Goal: Information Seeking & Learning: Learn about a topic

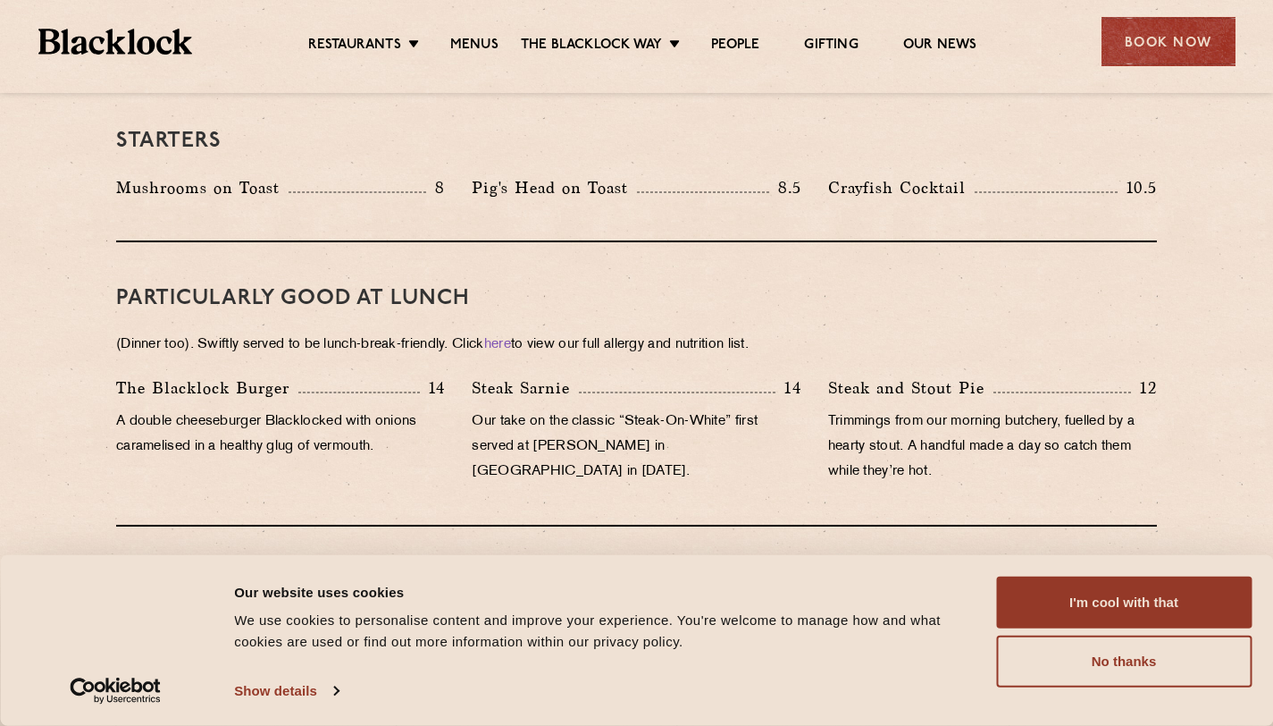
scroll to position [2944, 0]
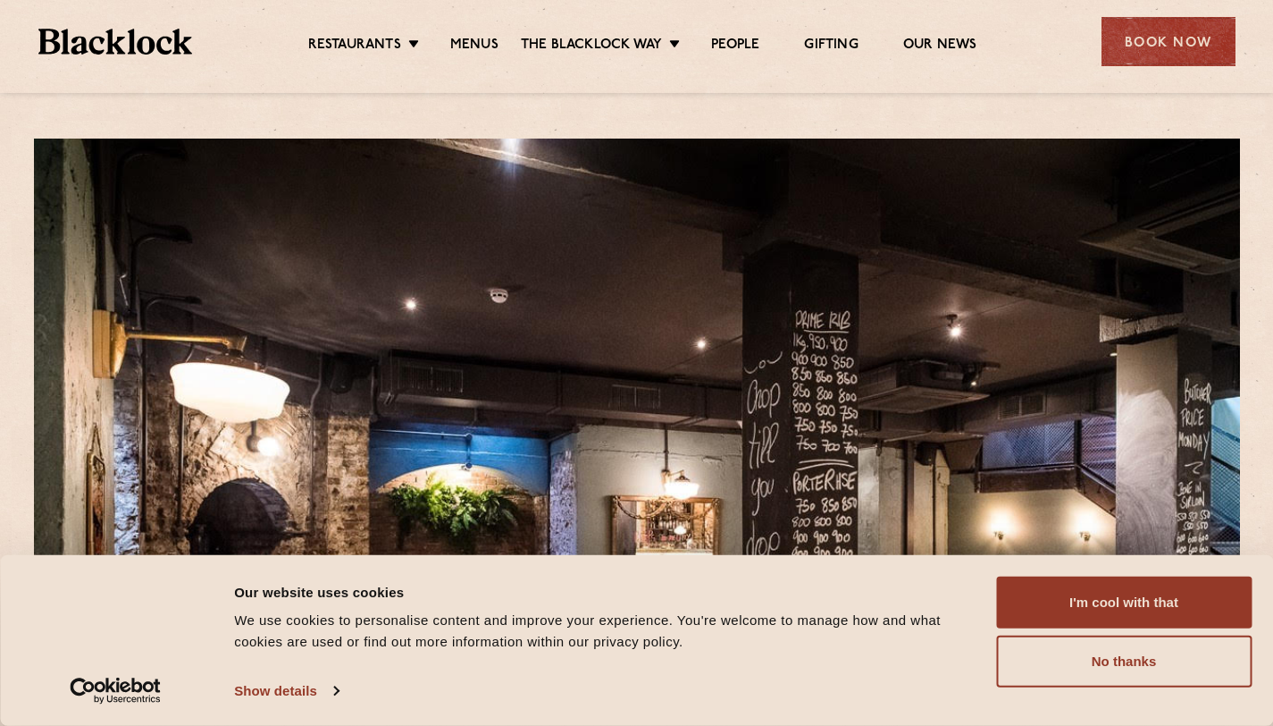
click at [469, 33] on ul "Restaurants Soho City Shoreditch Covent Garden Canary Wharf Manchester Birmingh…" at bounding box center [642, 42] width 900 height 29
click at [472, 47] on link "Menus" at bounding box center [474, 47] width 48 height 20
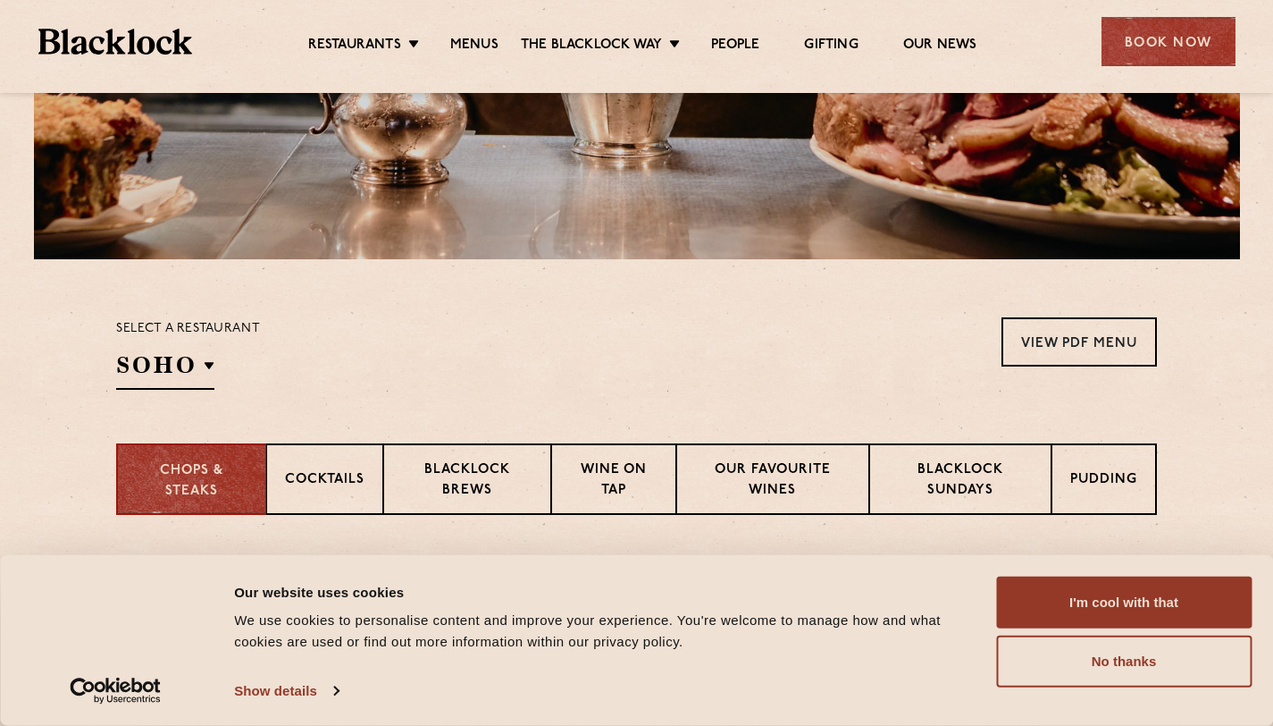
scroll to position [521, 0]
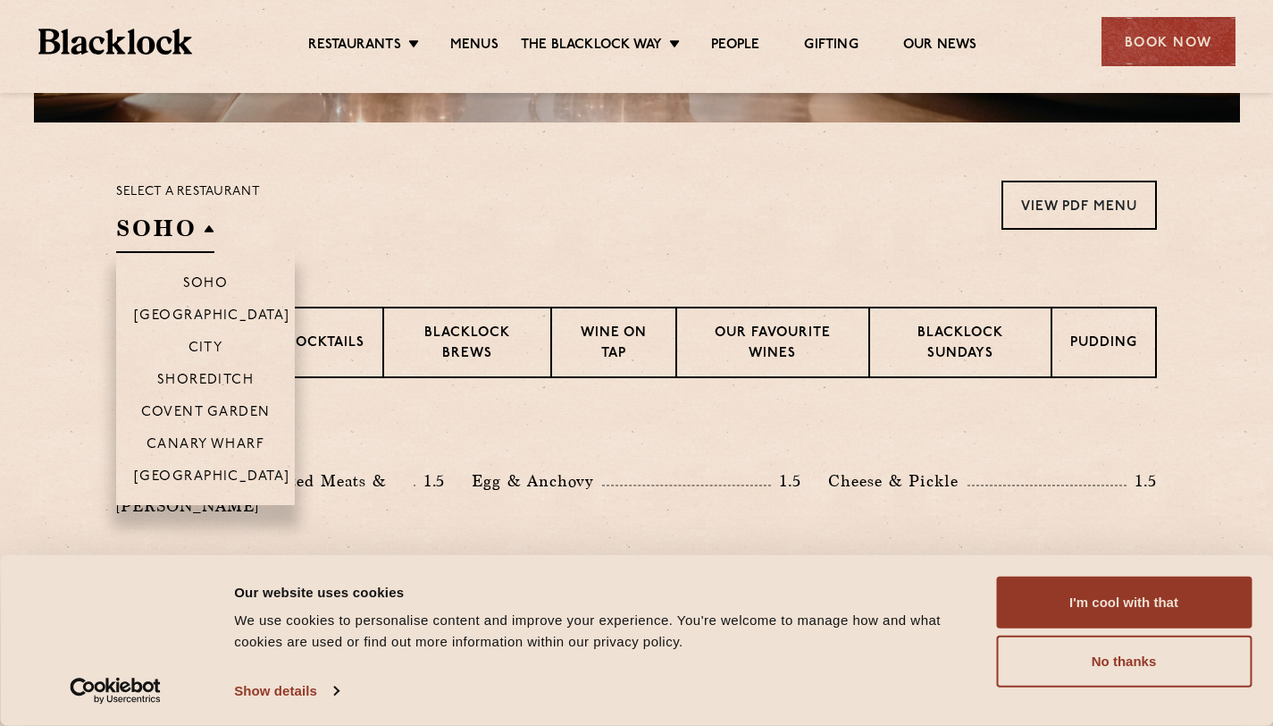
click at [182, 232] on h2 "SOHO" at bounding box center [165, 233] width 98 height 40
click at [212, 344] on p "City" at bounding box center [206, 349] width 35 height 18
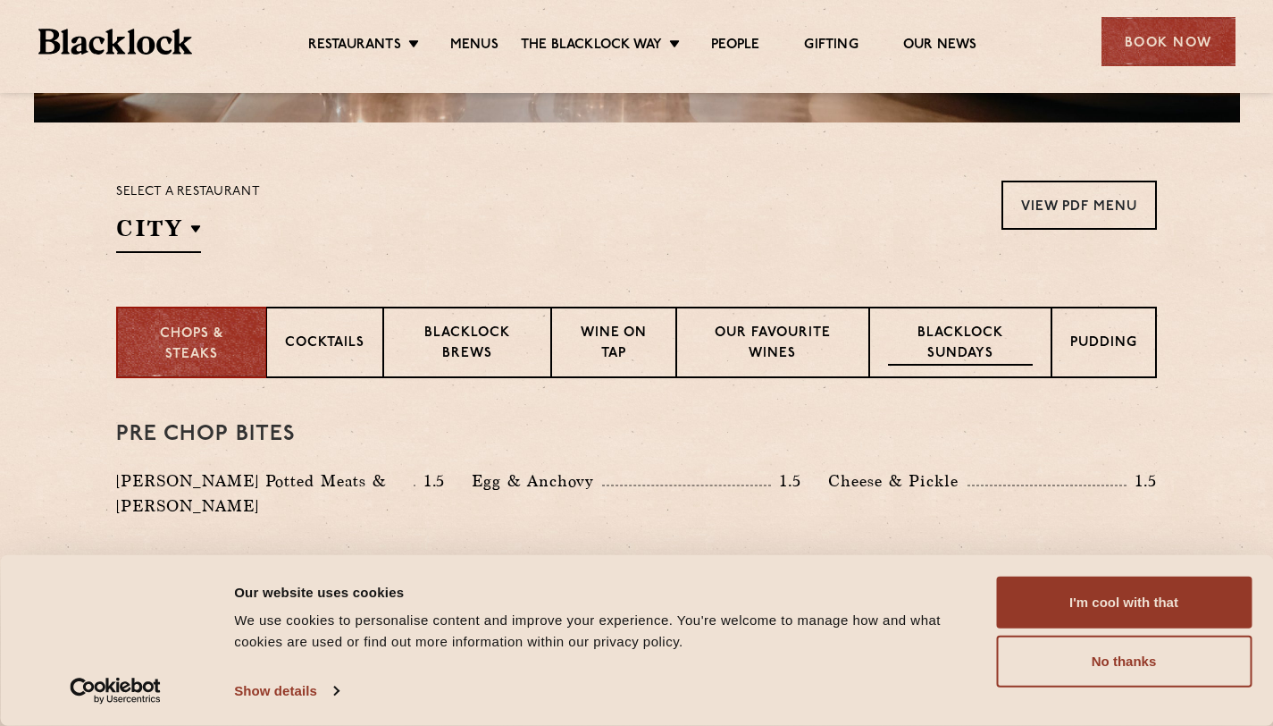
click at [955, 349] on p "Blacklock Sundays" at bounding box center [960, 344] width 145 height 42
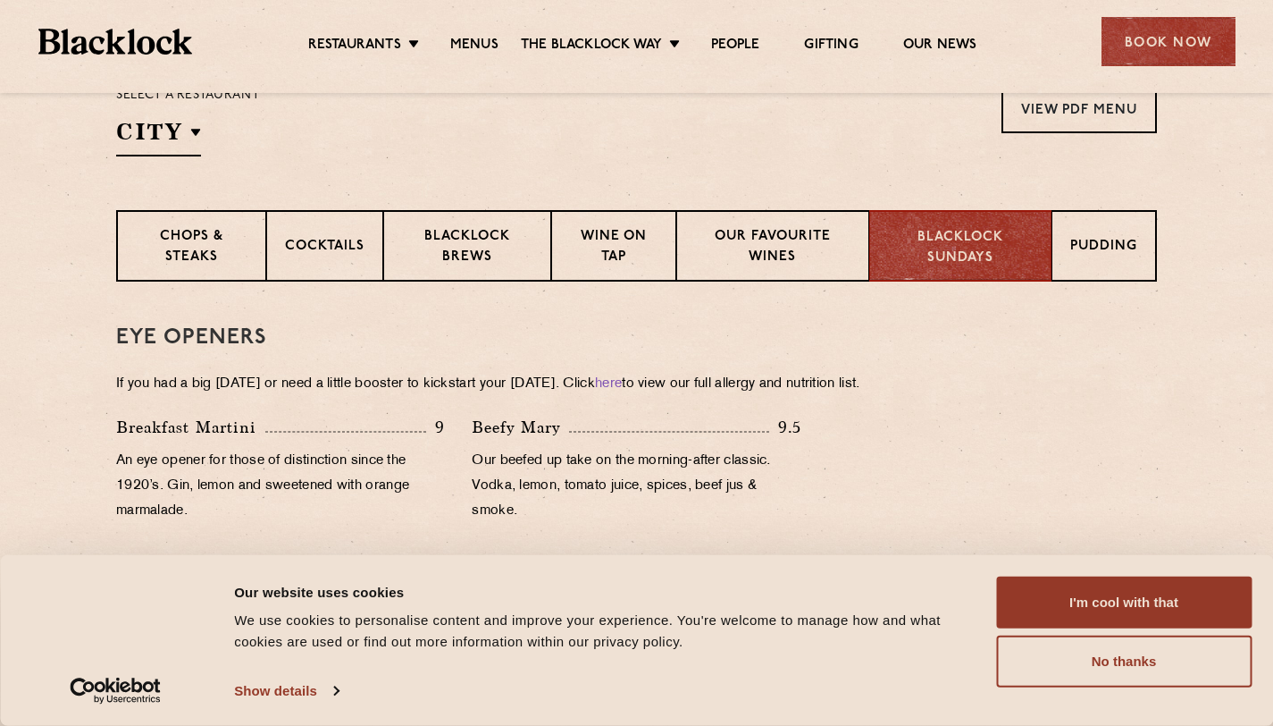
scroll to position [611, 0]
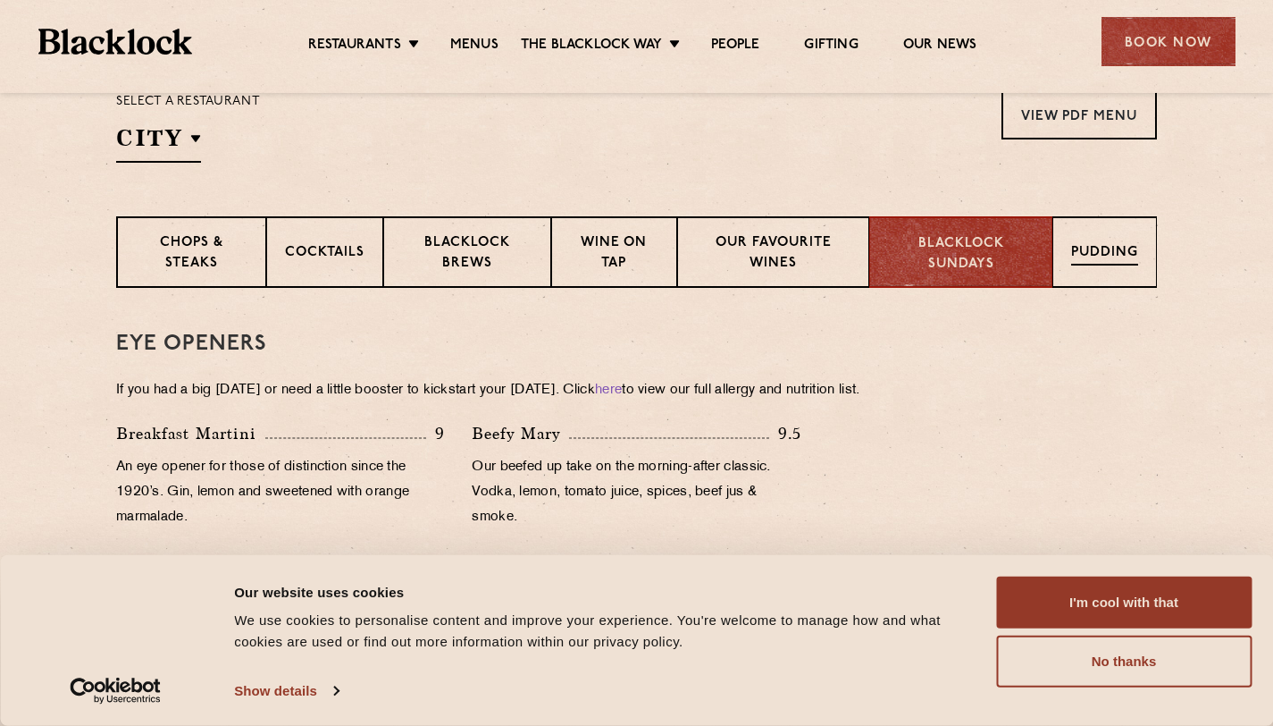
click at [1095, 250] on p "Pudding" at bounding box center [1104, 254] width 67 height 22
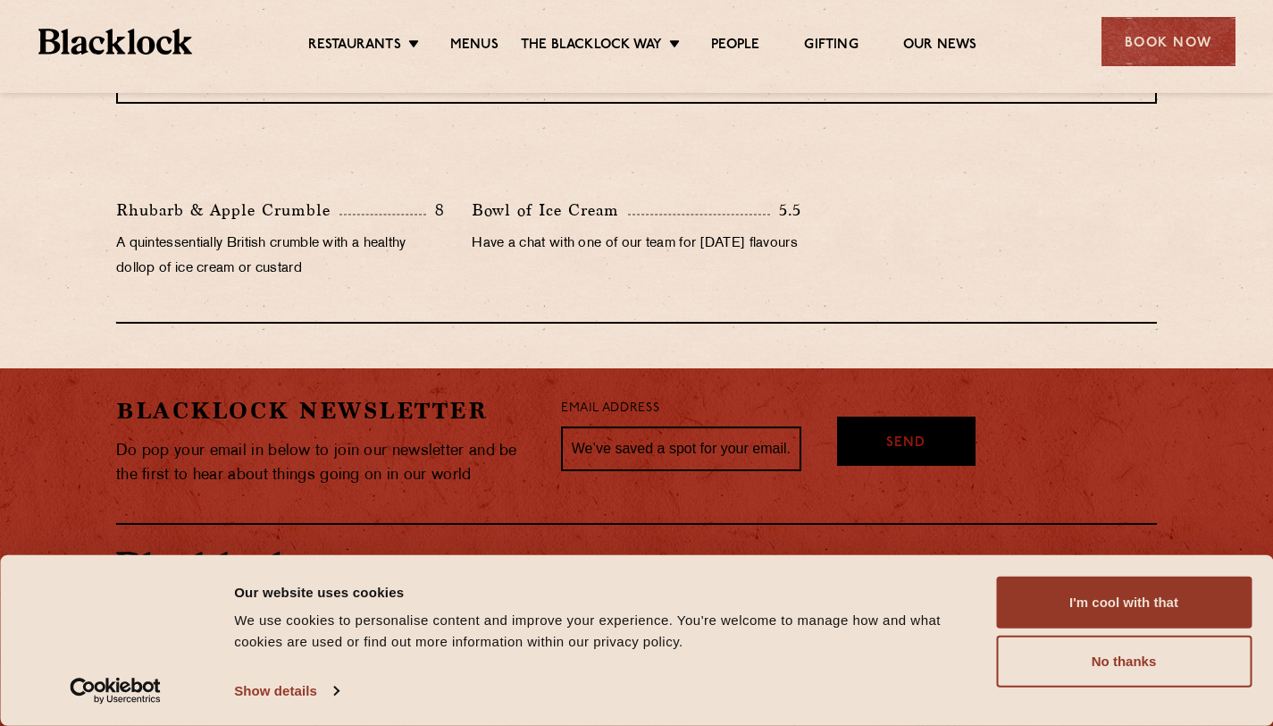
scroll to position [1022, 0]
